Goal: Transaction & Acquisition: Purchase product/service

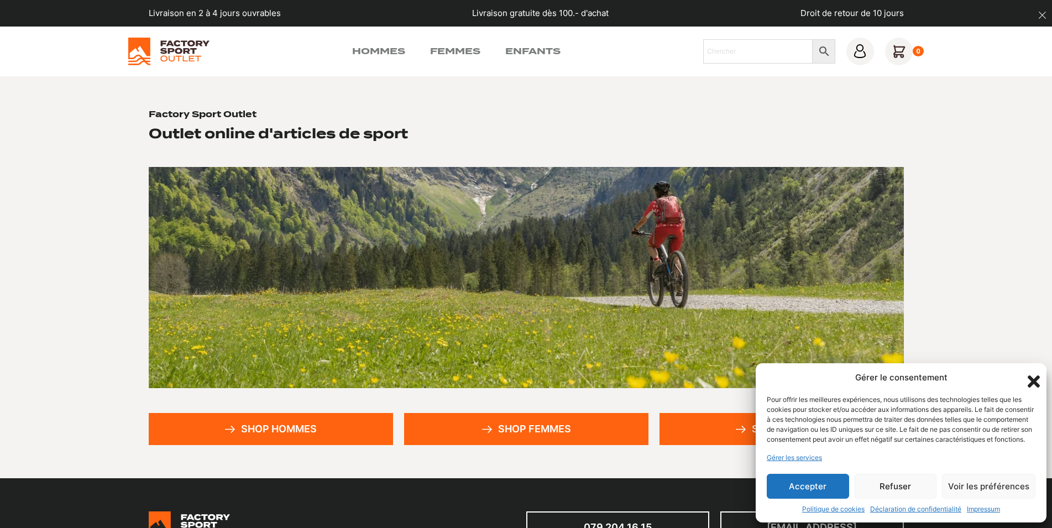
click at [1031, 375] on icon "Fermer la boîte de dialogue" at bounding box center [1033, 381] width 12 height 12
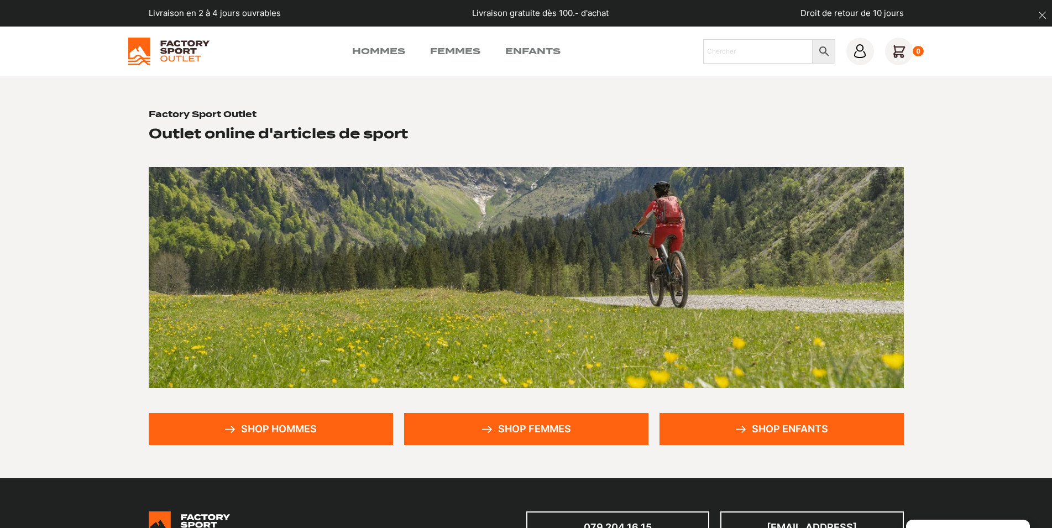
click at [264, 431] on link "Shop hommes" at bounding box center [271, 429] width 244 height 32
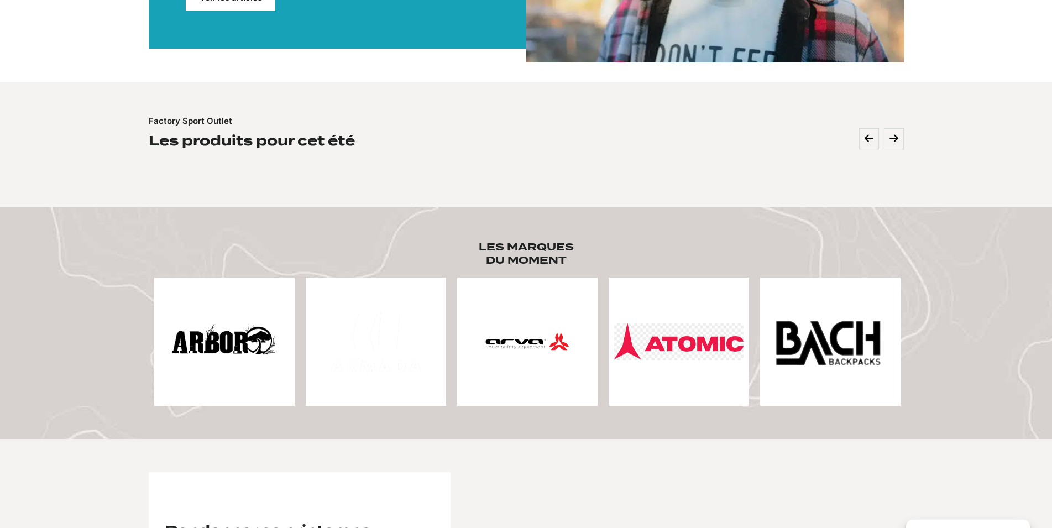
scroll to position [338, 0]
